Goal: Information Seeking & Learning: Learn about a topic

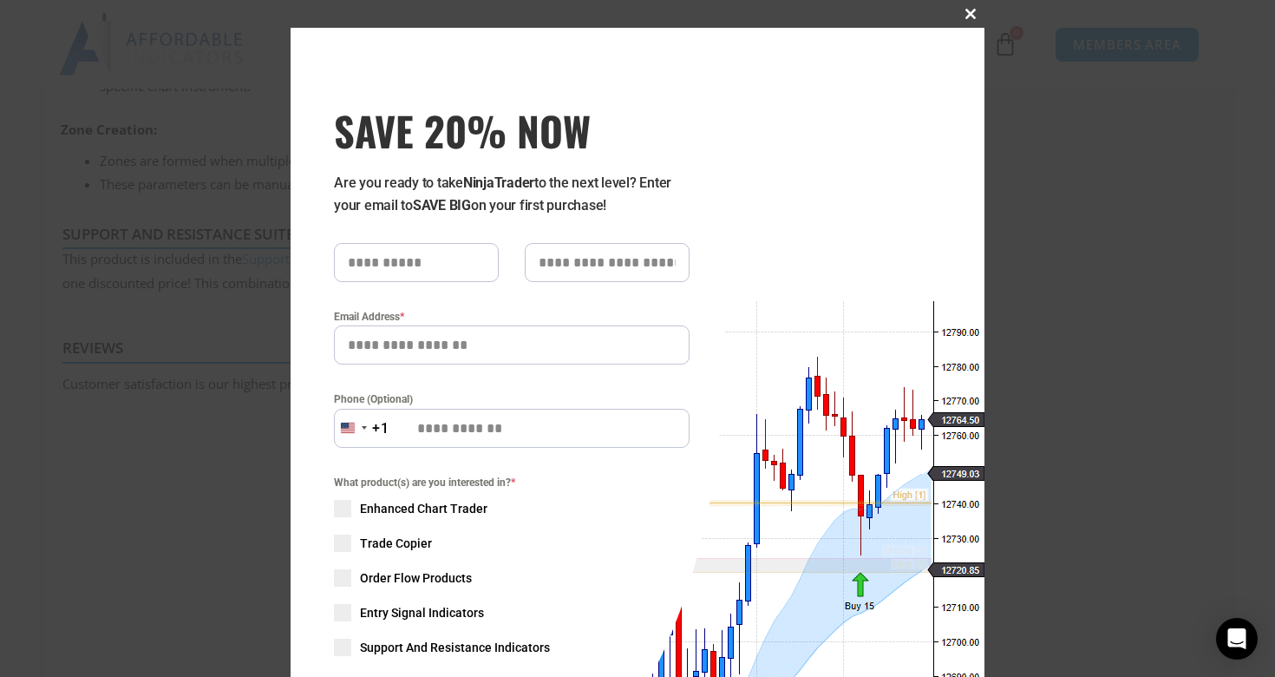
click at [972, 13] on span at bounding box center [971, 14] width 28 height 10
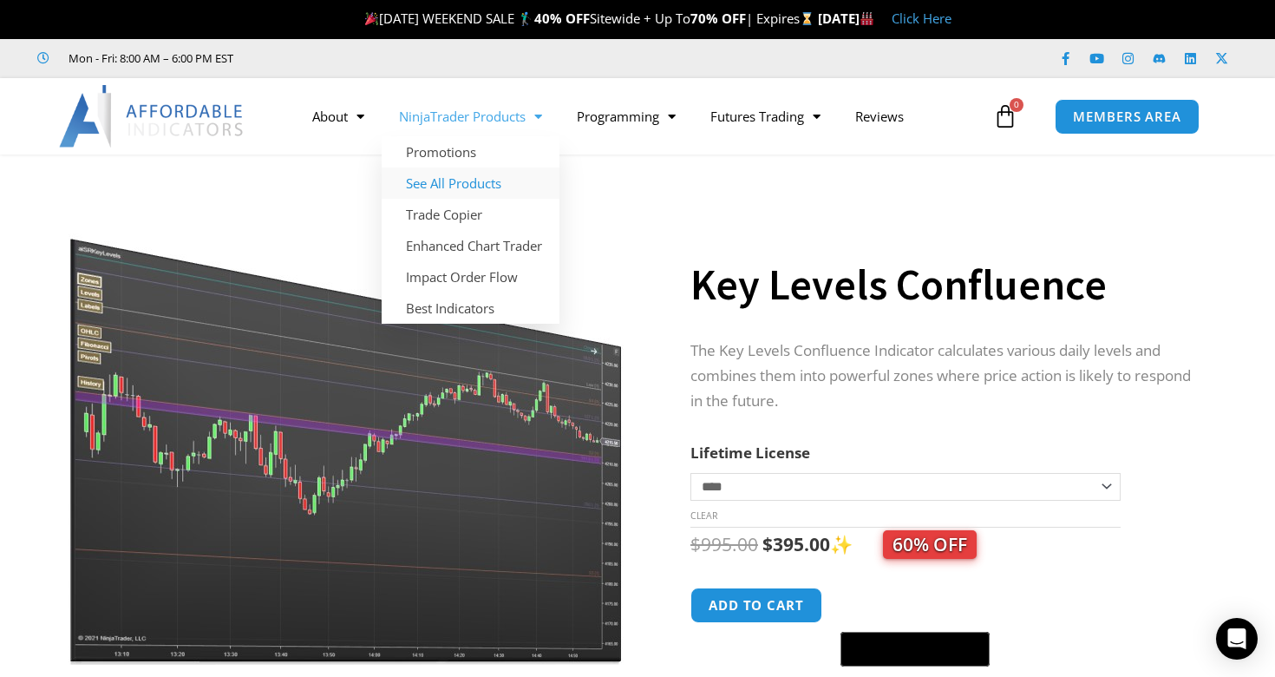
click at [478, 180] on link "See All Products" at bounding box center [471, 182] width 178 height 31
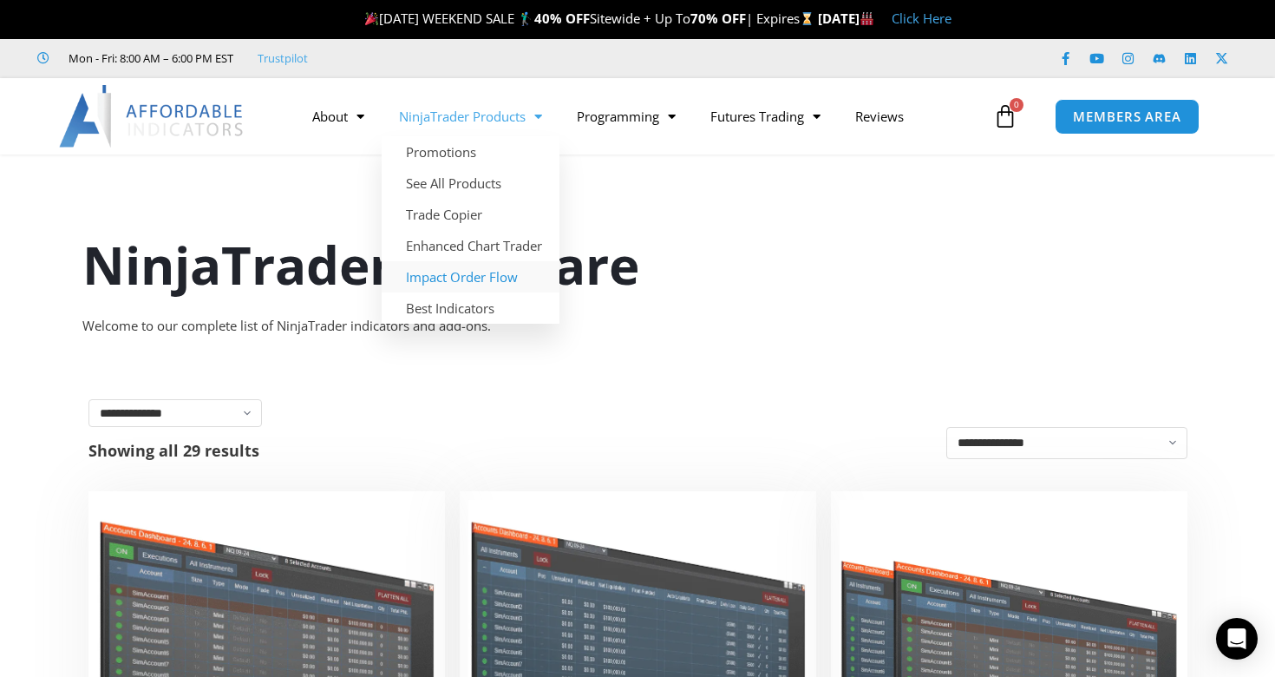
click at [483, 280] on link "Impact Order Flow" at bounding box center [471, 276] width 178 height 31
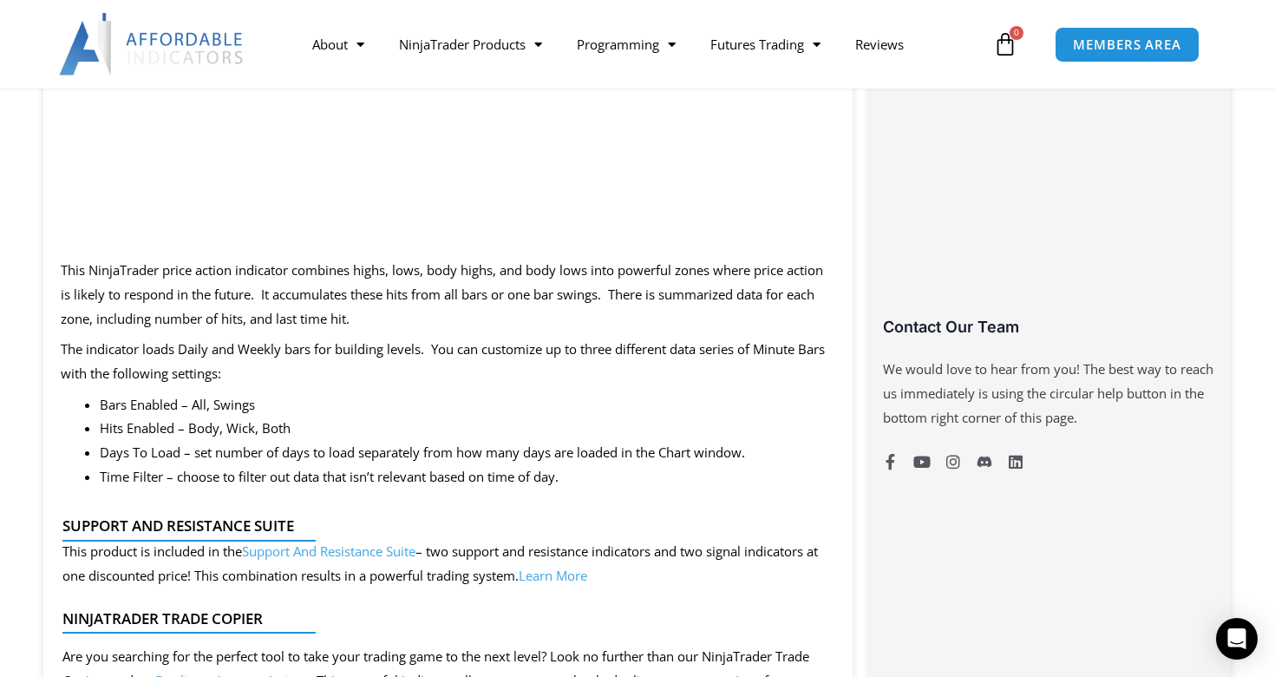
scroll to position [1154, 0]
